Goal: Obtain resource: Download file/media

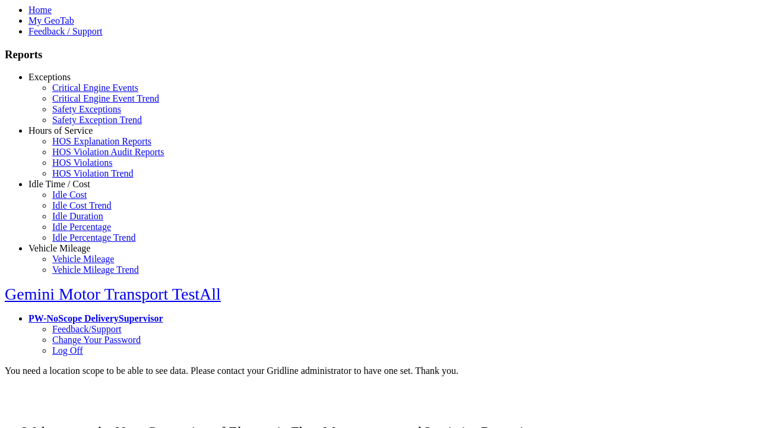
click at [68, 82] on link "Exceptions" at bounding box center [50, 77] width 42 height 10
click at [77, 103] on link "Critical Engine Event Trend" at bounding box center [105, 98] width 107 height 10
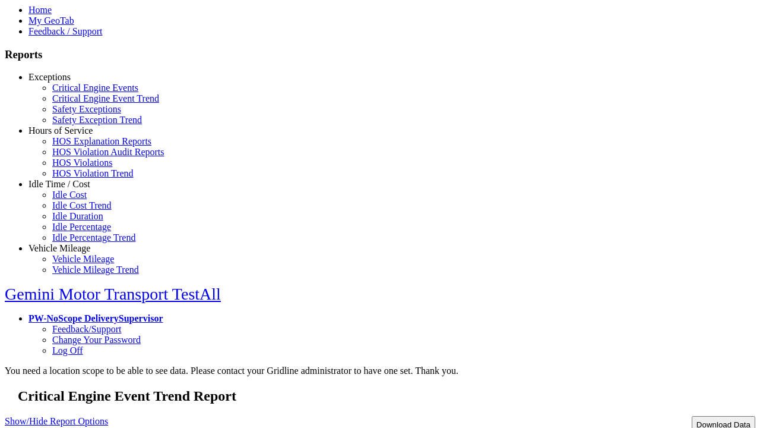
click at [698, 416] on button "Download Data" at bounding box center [724, 424] width 64 height 17
